Goal: Task Accomplishment & Management: Manage account settings

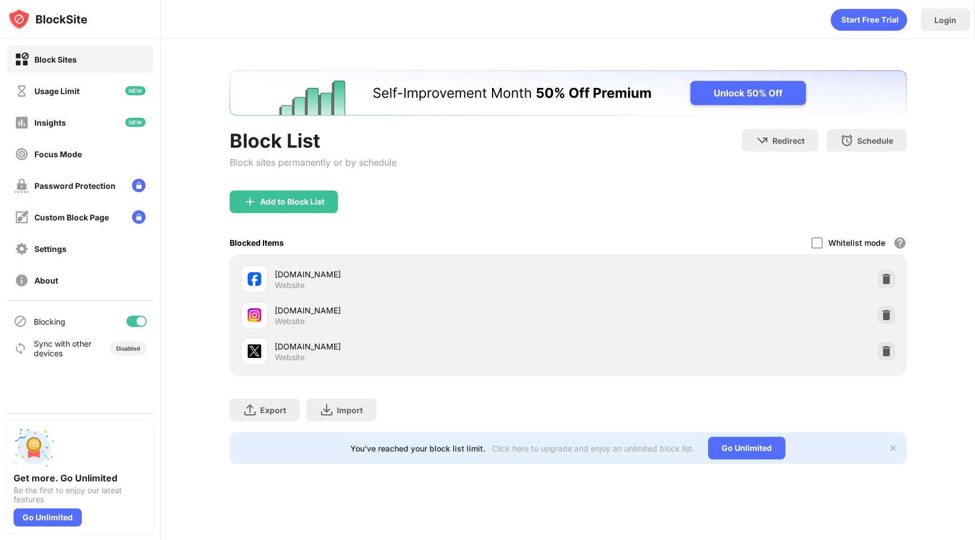
click at [139, 325] on div at bounding box center [136, 321] width 20 height 11
